Goal: Task Accomplishment & Management: Complete application form

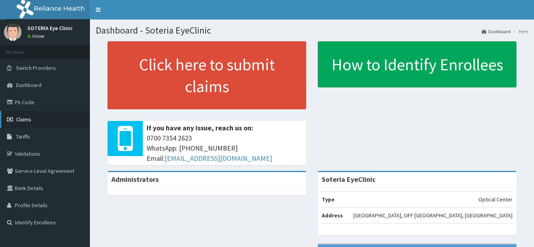
click at [26, 120] on span "Claims" at bounding box center [23, 119] width 15 height 7
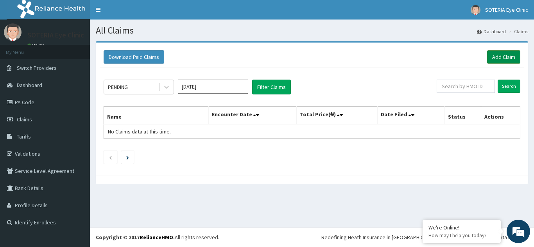
click at [515, 61] on link "Add Claim" at bounding box center [503, 56] width 33 height 13
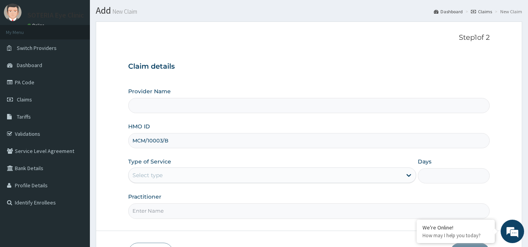
scroll to position [39, 0]
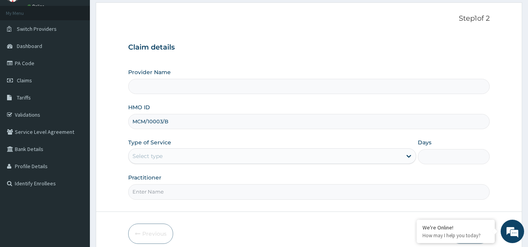
type input "MCM/10003/B"
click at [163, 161] on div "Select type" at bounding box center [265, 156] width 273 height 13
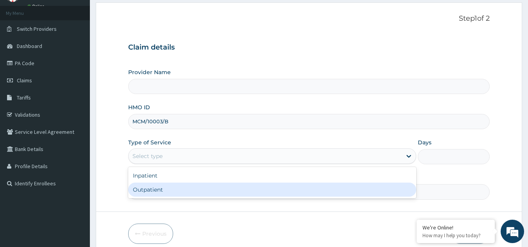
click at [158, 187] on div "Outpatient" at bounding box center [272, 190] width 288 height 14
type input "1"
type input "Soteria EyeClinic"
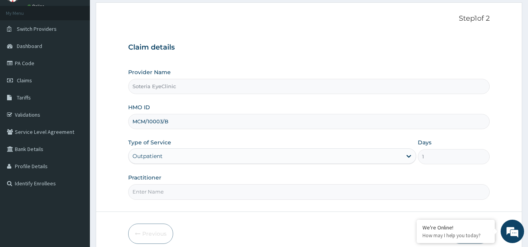
click at [157, 190] on input "Practitioner" at bounding box center [309, 192] width 362 height 15
type input "DR. MAC ASORE"
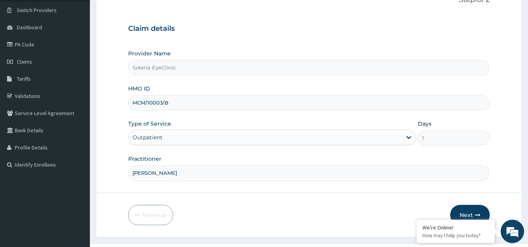
scroll to position [74, 0]
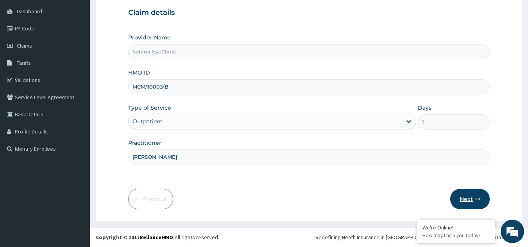
click at [470, 204] on button "Next" at bounding box center [469, 199] width 39 height 20
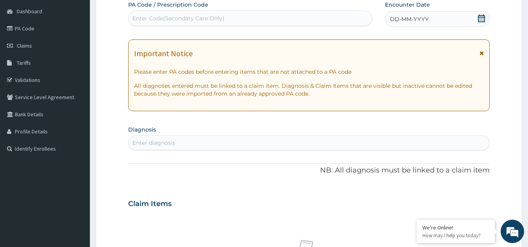
scroll to position [0, 0]
click at [205, 22] on div "Enter Code(Secondary Care Only)" at bounding box center [179, 18] width 92 height 8
paste input "PA/F43233"
type input "PA/F43233"
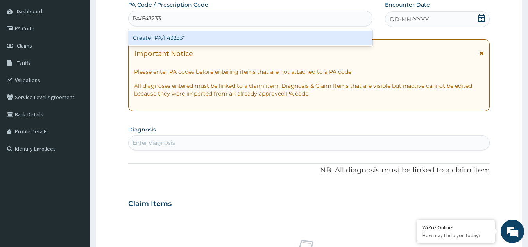
click at [178, 43] on div "Create "PA/F43233"" at bounding box center [250, 38] width 245 height 14
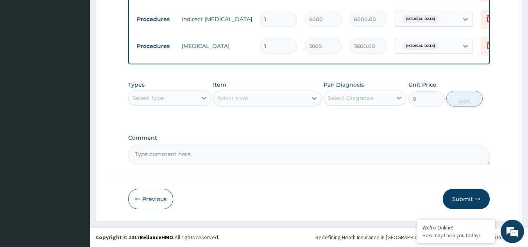
scroll to position [474, 0]
click at [452, 203] on button "Submit" at bounding box center [466, 199] width 47 height 20
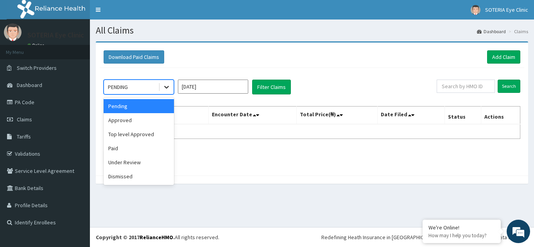
click at [168, 86] on icon at bounding box center [167, 87] width 8 height 8
click at [199, 132] on td "No Claims data at this time." at bounding box center [156, 131] width 105 height 15
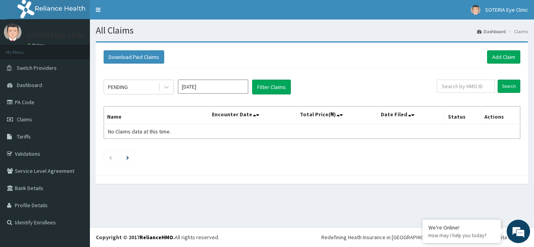
click at [224, 90] on input "Aug 2025" at bounding box center [213, 87] width 70 height 14
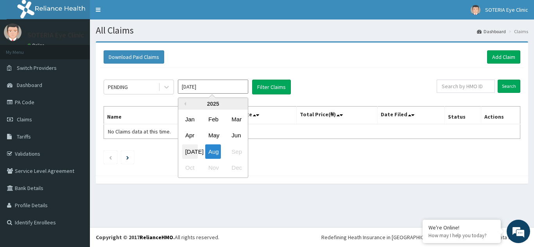
click at [186, 149] on div "[DATE]" at bounding box center [190, 152] width 16 height 14
type input "[DATE]"
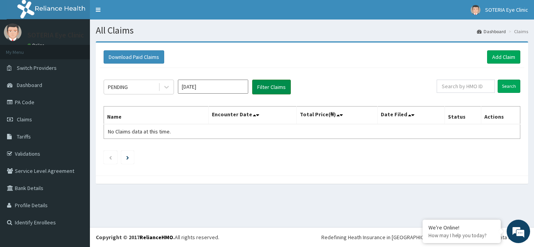
click at [271, 86] on button "Filter Claims" at bounding box center [271, 87] width 39 height 15
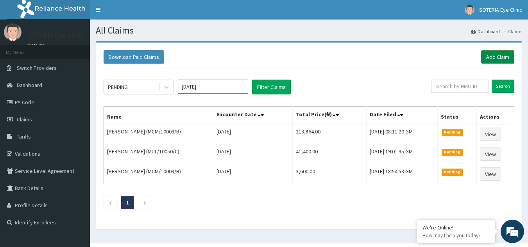
click at [487, 59] on link "Add Claim" at bounding box center [497, 56] width 33 height 13
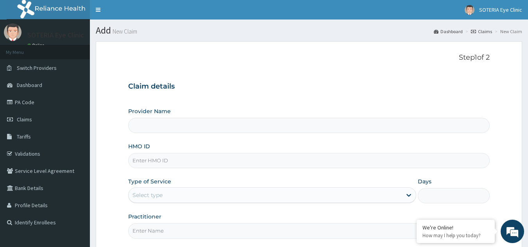
click at [151, 163] on input "HMO ID" at bounding box center [309, 160] width 362 height 15
paste input "bck/10034/a"
type input "bck/10034/a"
type input "Soteria EyeClinic"
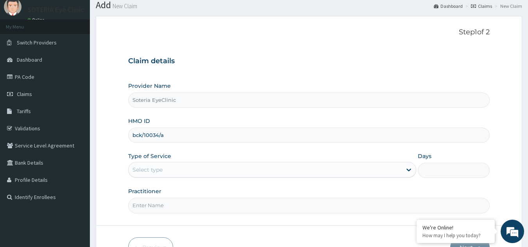
scroll to position [39, 0]
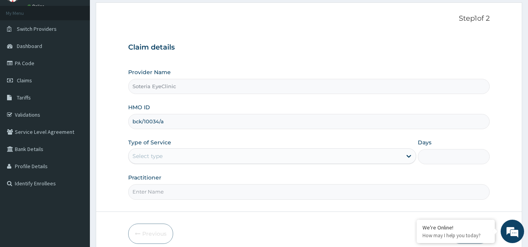
type input "bck/10034/a"
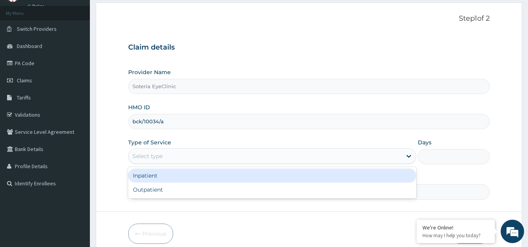
click at [182, 157] on div "Select type" at bounding box center [265, 156] width 273 height 13
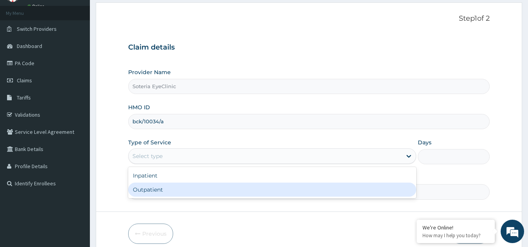
click at [161, 190] on div "Outpatient" at bounding box center [272, 190] width 288 height 14
type input "1"
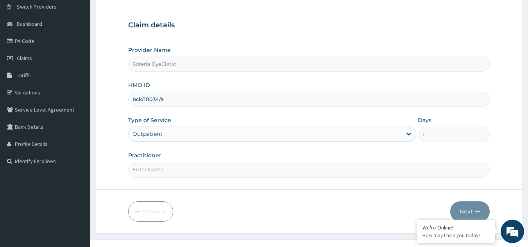
scroll to position [74, 0]
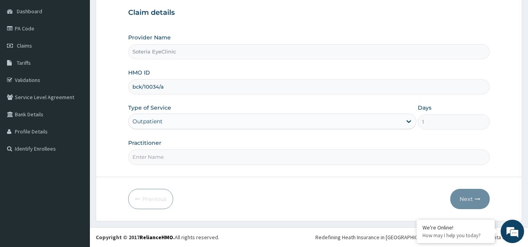
click at [174, 158] on input "Practitioner" at bounding box center [309, 157] width 362 height 15
type input "[PERSON_NAME]"
click at [464, 201] on button "Next" at bounding box center [469, 199] width 39 height 20
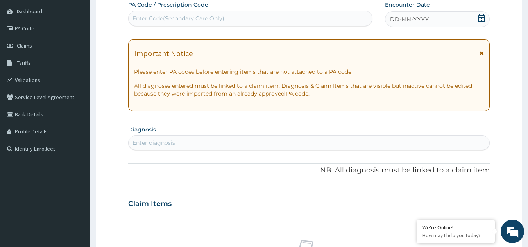
scroll to position [0, 0]
click at [230, 19] on div "Enter Code(Secondary Care Only)" at bounding box center [251, 18] width 244 height 13
paste input "C8B6E6"
type input "C"
paste input "PA/C8B6E6"
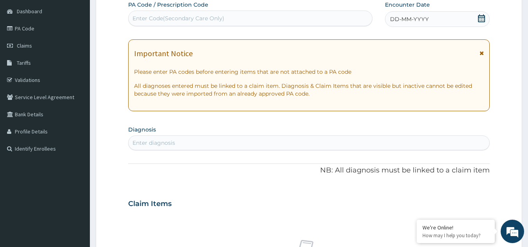
type input "PA/C8B6E6"
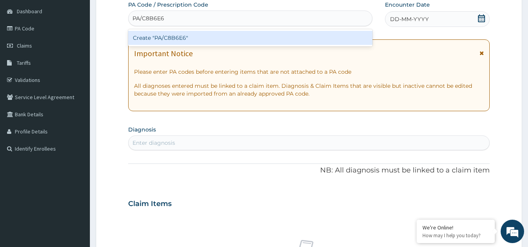
click at [185, 38] on div "Create "PA/C8B6E6"" at bounding box center [250, 38] width 245 height 14
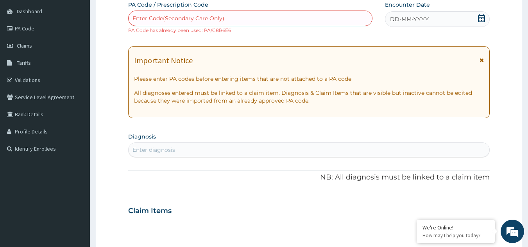
click at [203, 21] on div "Enter Code(Secondary Care Only)" at bounding box center [179, 18] width 92 height 8
paste input "PA/C8B6E6"
type input "PA/C8B6E6"
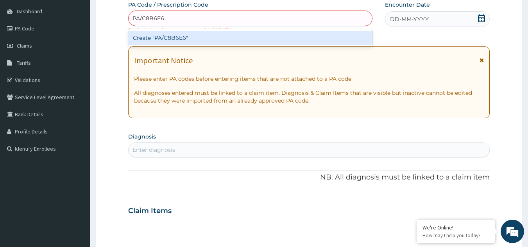
click at [188, 38] on div "Create "PA/C8B6E6"" at bounding box center [250, 38] width 245 height 14
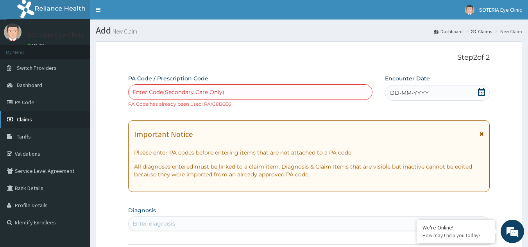
click at [23, 121] on span "Claims" at bounding box center [24, 119] width 15 height 7
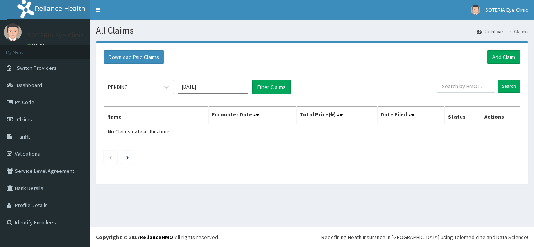
click at [205, 88] on input "[DATE]" at bounding box center [213, 87] width 70 height 14
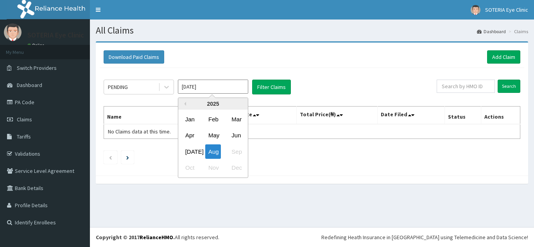
click at [191, 151] on div "[DATE]" at bounding box center [190, 152] width 16 height 14
type input "[DATE]"
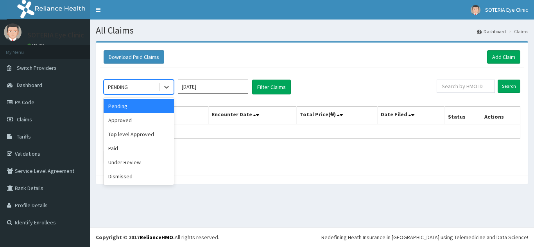
click at [147, 88] on div "PENDING" at bounding box center [131, 87] width 54 height 13
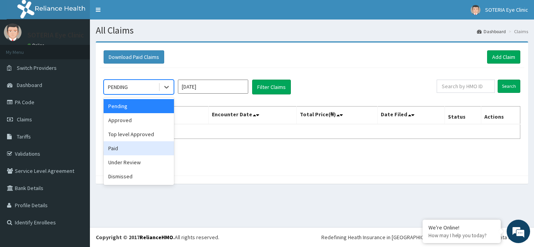
click at [124, 147] on div "Paid" at bounding box center [139, 149] width 70 height 14
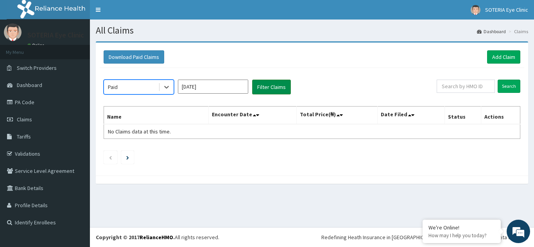
click at [275, 86] on button "Filter Claims" at bounding box center [271, 87] width 39 height 15
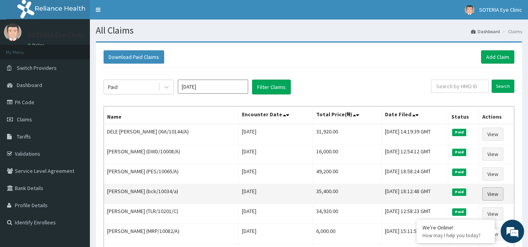
click at [488, 195] on link "View" at bounding box center [492, 194] width 21 height 13
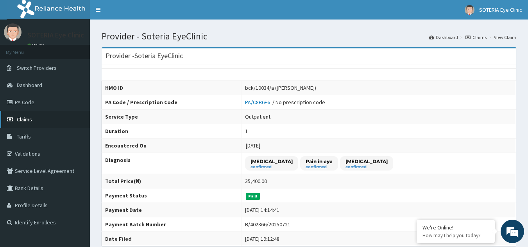
click at [29, 119] on span "Claims" at bounding box center [24, 119] width 15 height 7
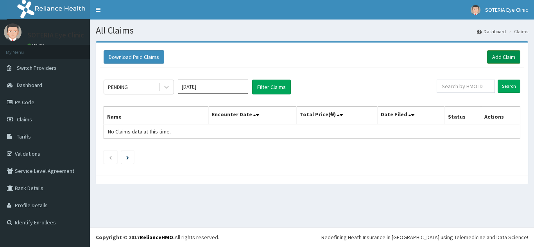
click at [494, 60] on link "Add Claim" at bounding box center [503, 56] width 33 height 13
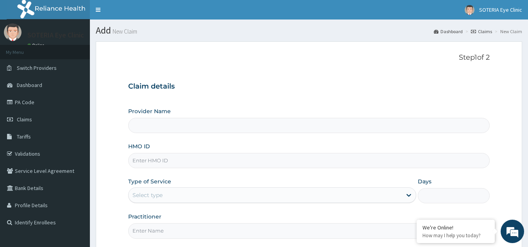
type input "Soteria EyeClinic"
click at [200, 127] on input "Soteria EyeClinic" at bounding box center [309, 125] width 362 height 15
click at [185, 161] on input "HMO ID" at bounding box center [309, 160] width 362 height 15
type input "m"
type input "MLM/10003/A"
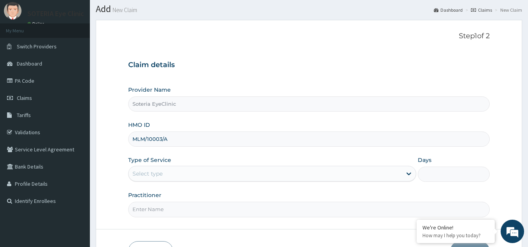
scroll to position [39, 0]
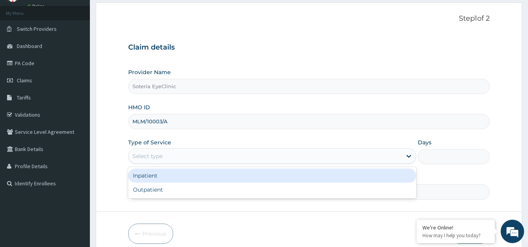
click at [169, 156] on div "Select type" at bounding box center [265, 156] width 273 height 13
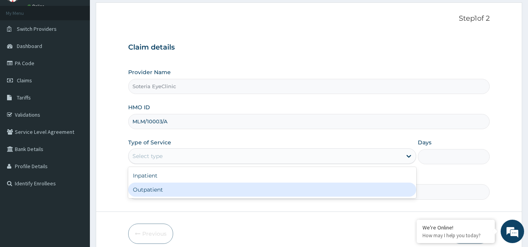
click at [161, 192] on div "Outpatient" at bounding box center [272, 190] width 288 height 14
type input "1"
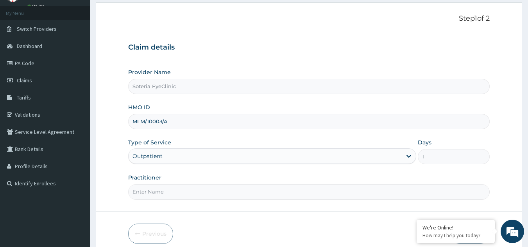
click at [157, 194] on input "Practitioner" at bounding box center [309, 192] width 362 height 15
type input "[PERSON_NAME]"
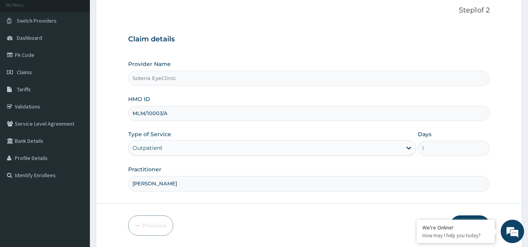
scroll to position [74, 0]
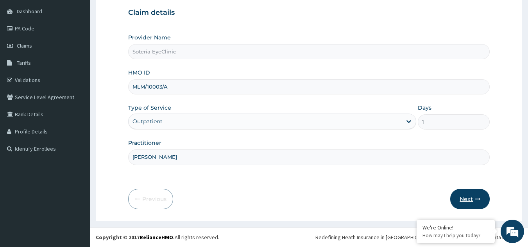
click at [463, 200] on button "Next" at bounding box center [469, 199] width 39 height 20
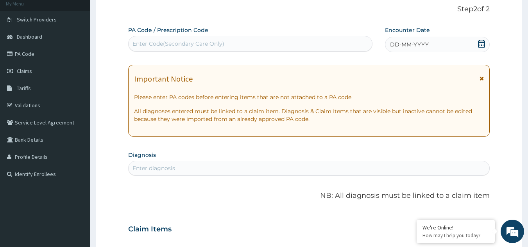
scroll to position [35, 0]
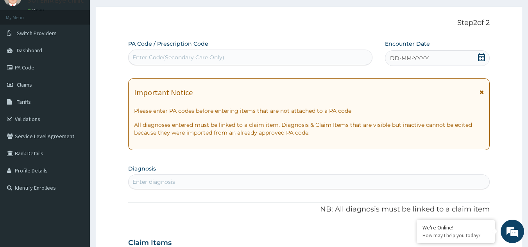
click at [164, 50] on div "Enter Code(Secondary Care Only)" at bounding box center [250, 58] width 245 height 16
type input "PA/50E2D7"
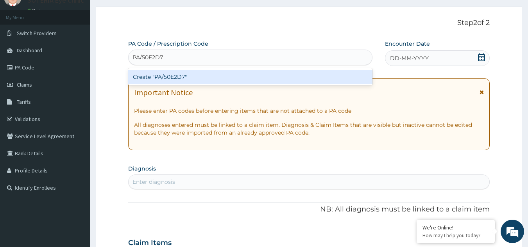
click at [186, 79] on div "Create "PA/50E2D7"" at bounding box center [250, 77] width 245 height 14
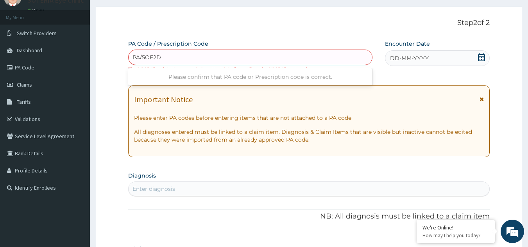
type input "PA/5OE2D7"
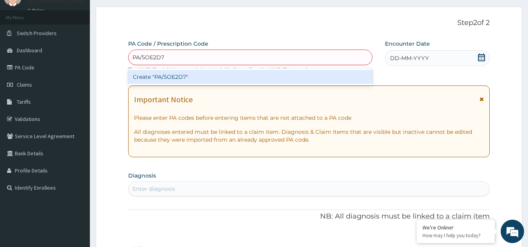
click at [206, 79] on div "Create "PA/5OE2D7"" at bounding box center [250, 77] width 245 height 14
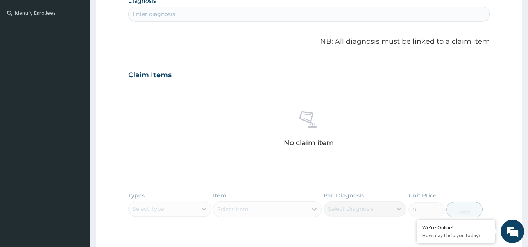
scroll to position [308, 0]
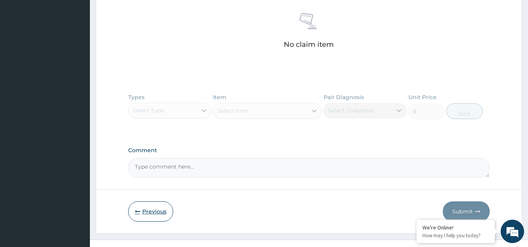
click at [146, 212] on button "Previous" at bounding box center [150, 212] width 45 height 20
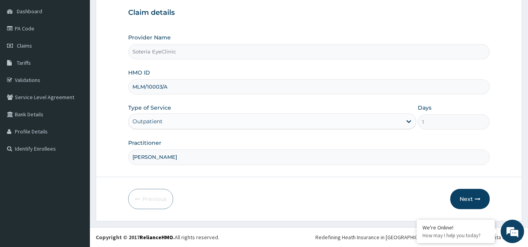
click at [141, 88] on input "MLM/10003/A" at bounding box center [309, 86] width 362 height 15
type input "MCM/10003/A"
click at [475, 193] on button "Next" at bounding box center [469, 199] width 39 height 20
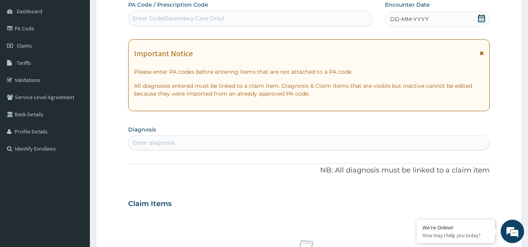
click at [163, 23] on div "Enter Code(Secondary Care Only)" at bounding box center [251, 18] width 244 height 13
type input "PA/50E2D7"
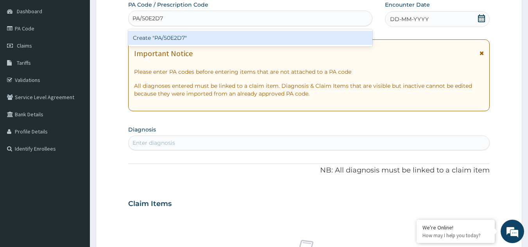
click at [160, 37] on div "Create "PA/50E2D7"" at bounding box center [250, 38] width 245 height 14
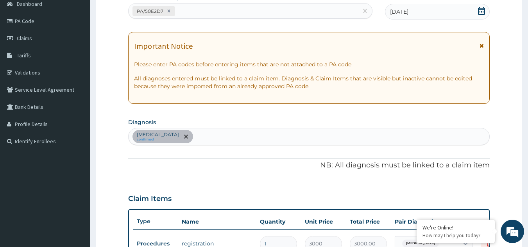
scroll to position [0, 0]
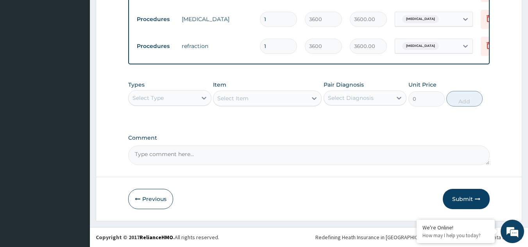
click at [462, 200] on button "Submit" at bounding box center [466, 199] width 47 height 20
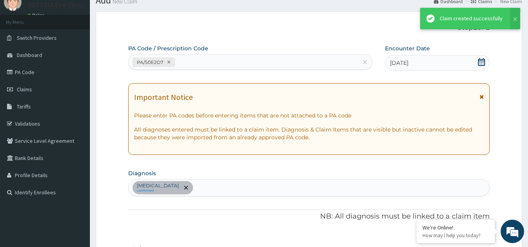
scroll to position [420, 0]
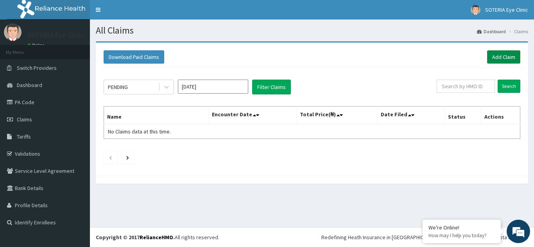
click at [498, 58] on link "Add Claim" at bounding box center [503, 56] width 33 height 13
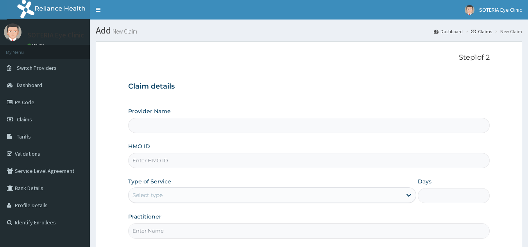
type input "Soteria EyeClinic"
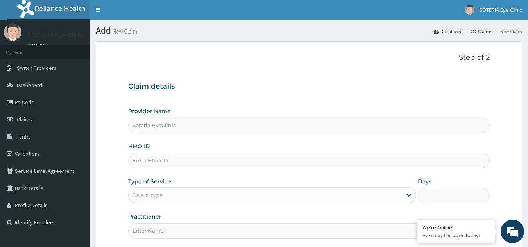
click at [161, 164] on input "HMO ID" at bounding box center [309, 160] width 362 height 15
type input "p"
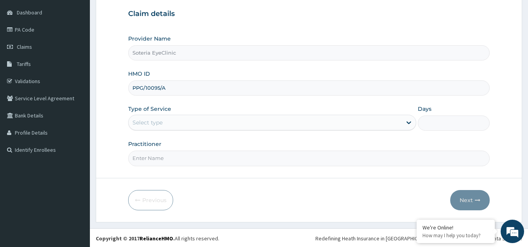
scroll to position [74, 0]
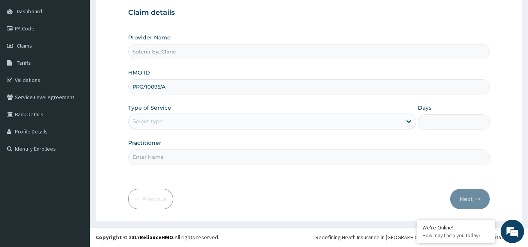
type input "PPG/10095/A"
click at [177, 121] on div "Select type" at bounding box center [265, 121] width 273 height 13
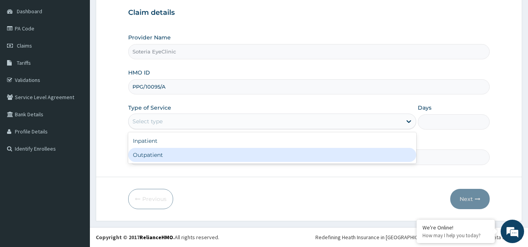
click at [151, 152] on div "Outpatient" at bounding box center [272, 155] width 288 height 14
type input "1"
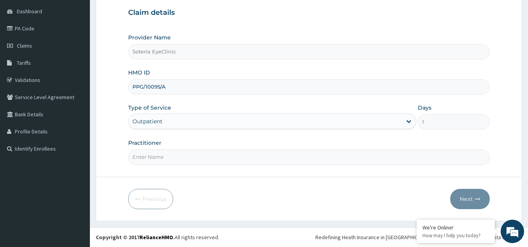
click at [147, 158] on input "Practitioner" at bounding box center [309, 157] width 362 height 15
type input "[PERSON_NAME]"
click at [466, 201] on button "Next" at bounding box center [469, 199] width 39 height 20
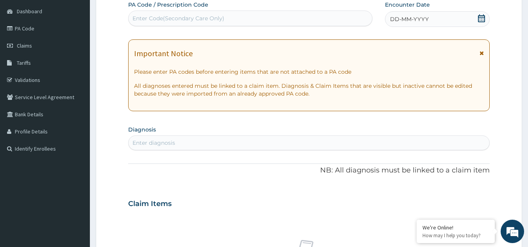
click at [190, 20] on div "Enter Code(Secondary Care Only)" at bounding box center [179, 18] width 92 height 8
type input "PA/4DDFF9"
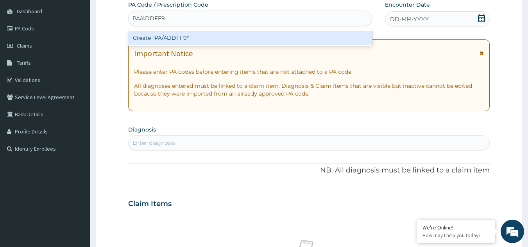
click at [214, 39] on div "Create "PA/4DDFF9"" at bounding box center [250, 38] width 245 height 14
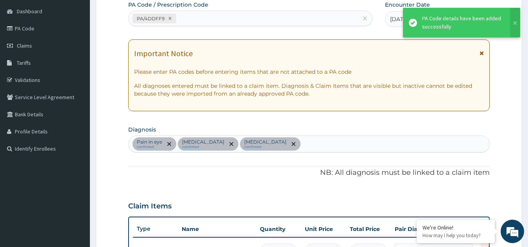
scroll to position [364, 0]
